Goal: Task Accomplishment & Management: Use online tool/utility

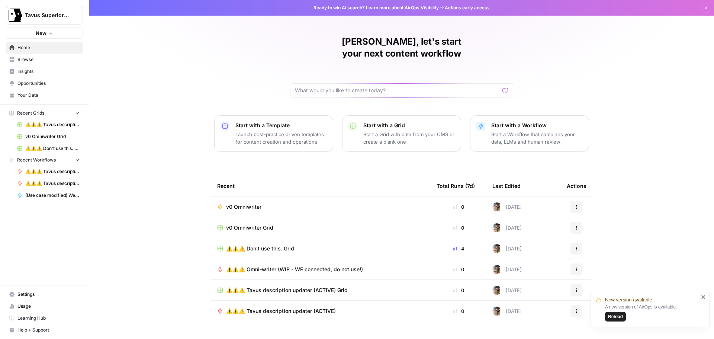
click at [240, 203] on span "v0 Omniwriter" at bounding box center [243, 206] width 35 height 7
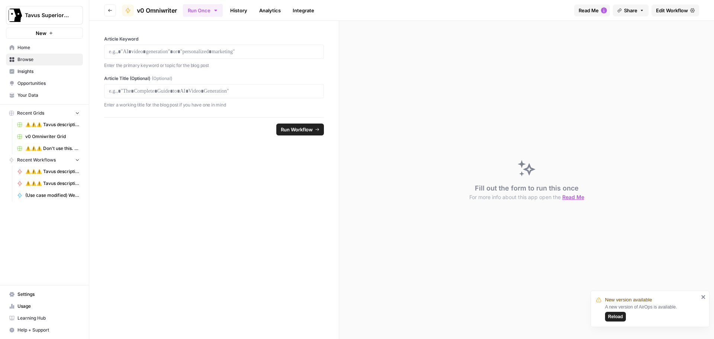
click at [656, 11] on span "Edit Workflow" at bounding box center [672, 10] width 32 height 7
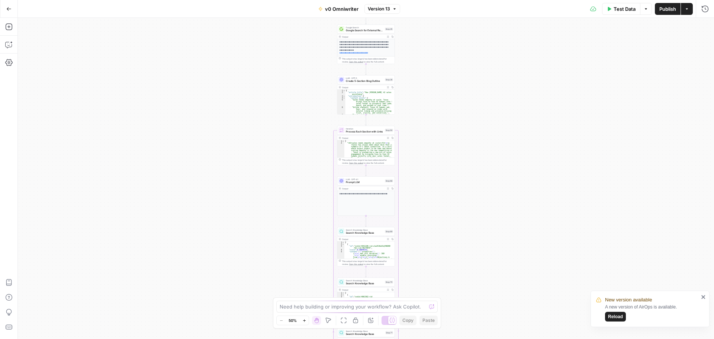
click at [665, 12] on span "Publish" at bounding box center [668, 8] width 17 height 7
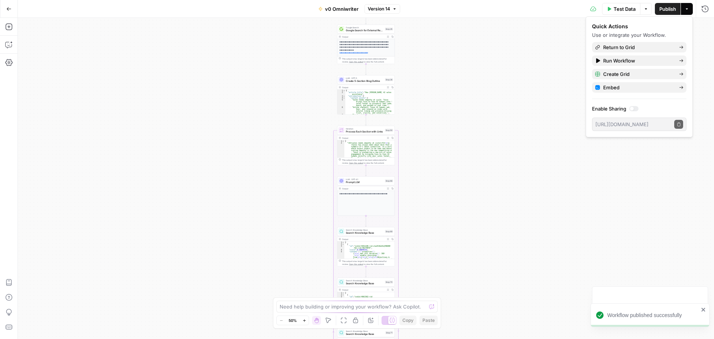
click at [9, 10] on icon "button" at bounding box center [8, 8] width 5 height 5
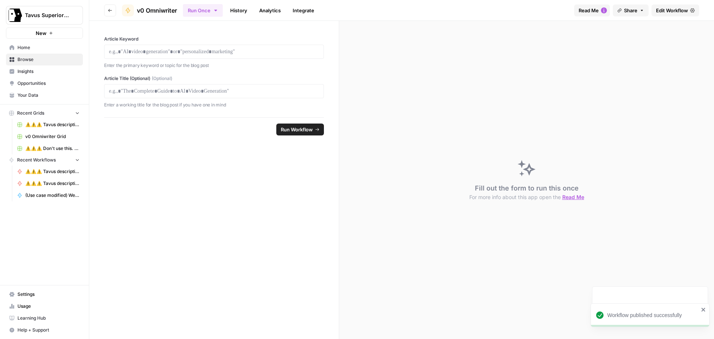
click at [111, 8] on icon "button" at bounding box center [110, 10] width 4 height 4
